Goal: Task Accomplishment & Management: Manage account settings

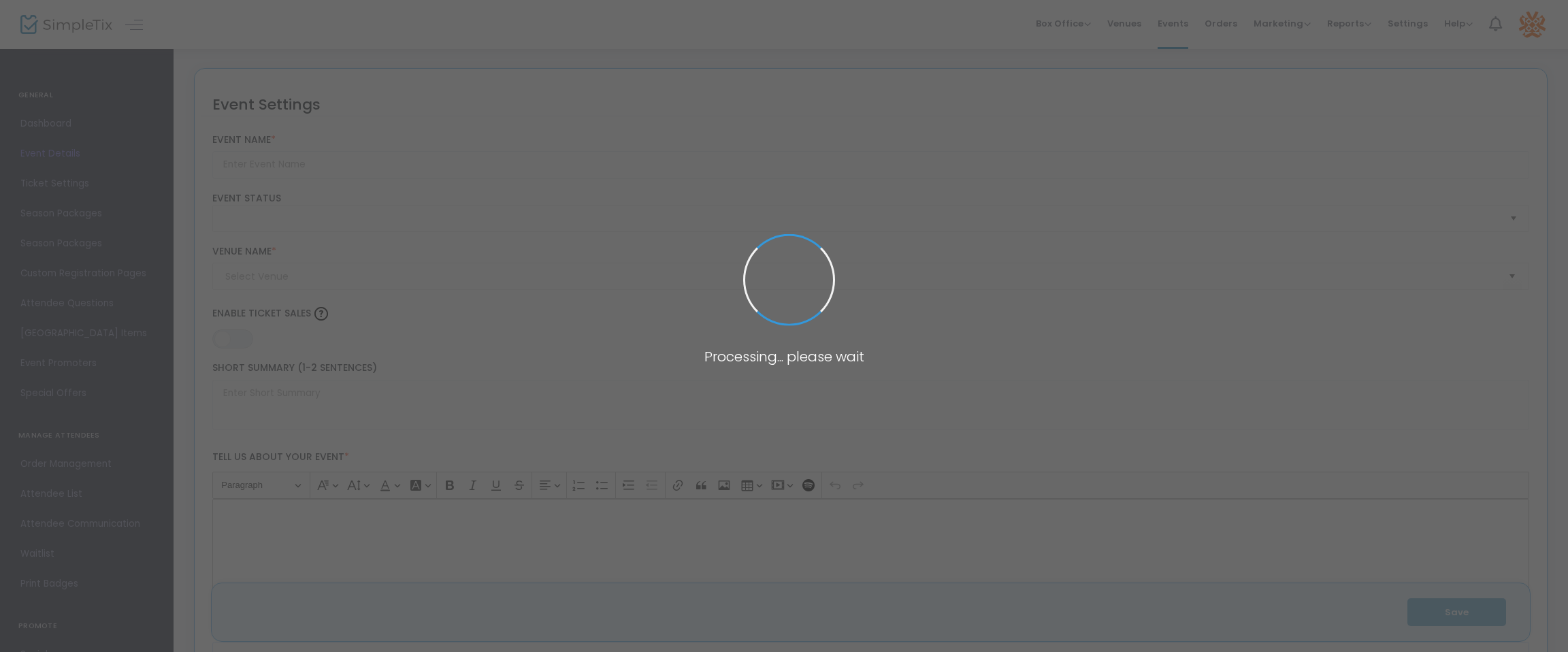
type input "2024 GenCyber Workshops - Coding in ANY Classroom (July 25) - K12 Coding Worksh…"
type textarea "2024 GenCyber WorkshopsCoding in ANY Classroom - K12 Coding Workshop (Online)De…"
type input "Register Now"
type input "Virtual Event - College of DuPage"
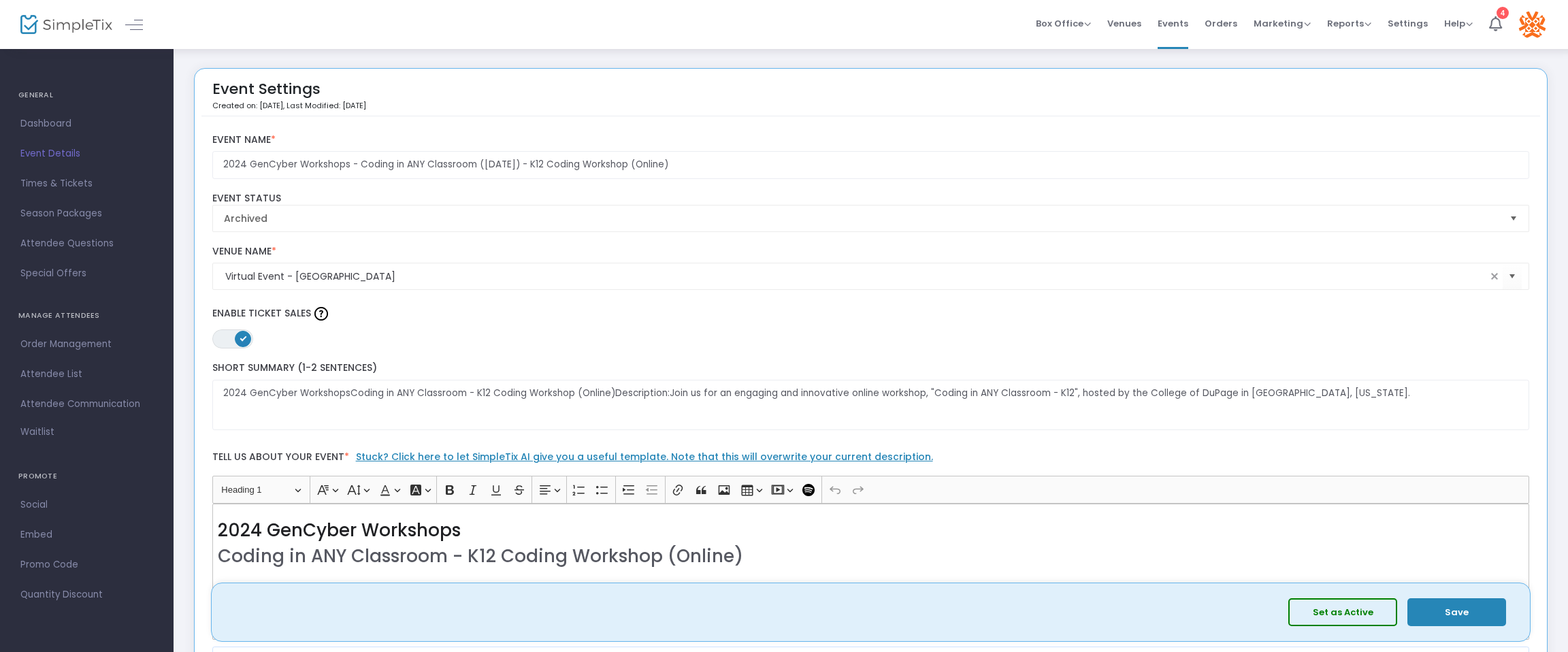
drag, startPoint x: 41, startPoint y: 98, endPoint x: 41, endPoint y: 89, distance: 9.0
click at [41, 98] on h4 "GENERAL" at bounding box center [87, 95] width 137 height 27
click at [61, 35] on div at bounding box center [54, 24] width 67 height 49
click at [58, 21] on img at bounding box center [66, 25] width 92 height 20
